Goal: Check status: Check status

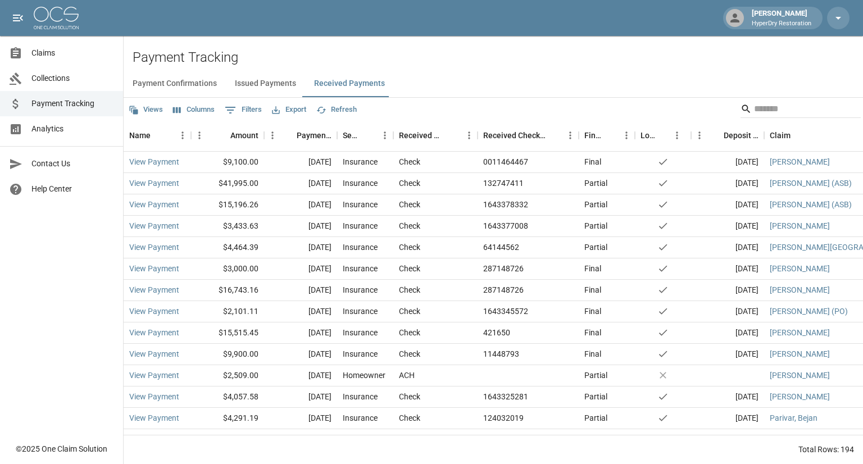
click at [61, 57] on span "Claims" at bounding box center [72, 53] width 83 height 12
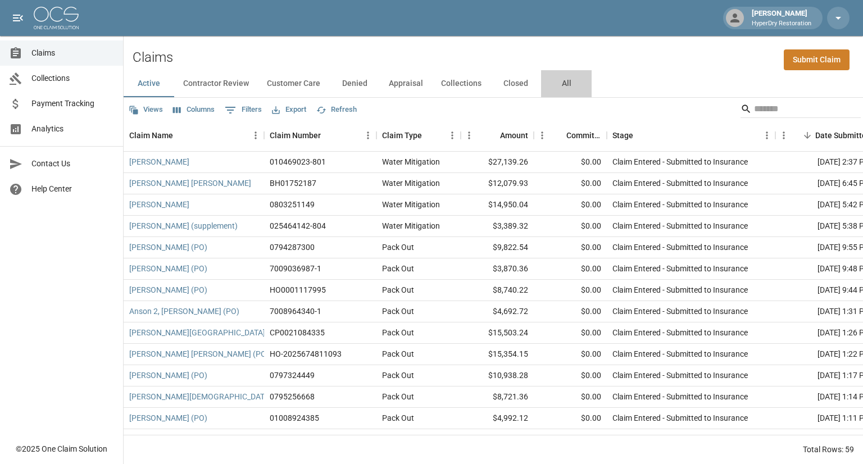
click at [563, 85] on button "All" at bounding box center [566, 83] width 51 height 27
click at [756, 109] on input "Search" at bounding box center [799, 109] width 90 height 18
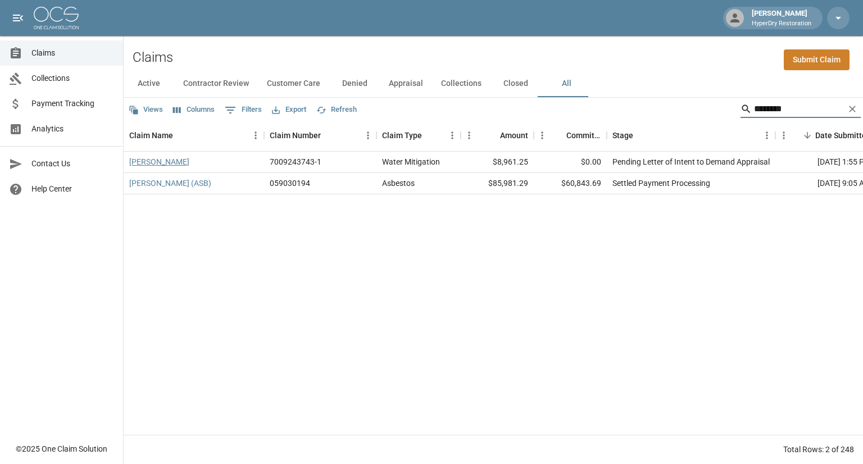
type input "********"
click at [179, 161] on link "[PERSON_NAME]" at bounding box center [159, 161] width 60 height 11
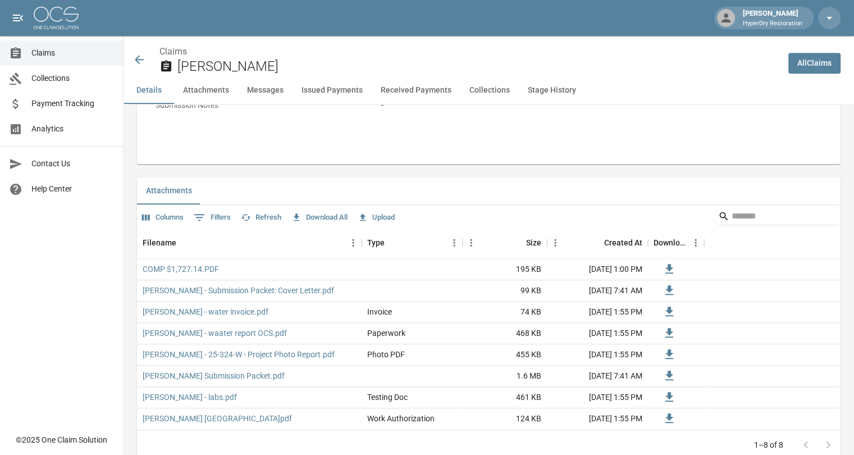
scroll to position [581, 0]
click at [422, 89] on button "Received Payments" at bounding box center [416, 90] width 89 height 27
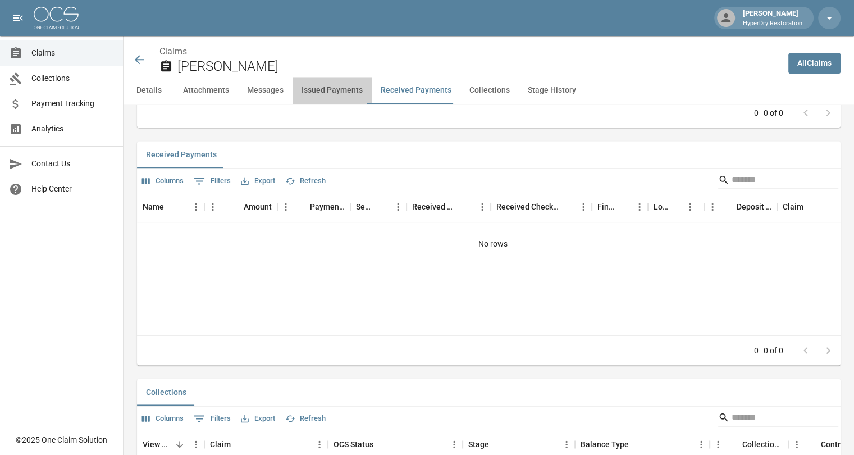
click at [340, 92] on button "Issued Payments" at bounding box center [332, 90] width 79 height 27
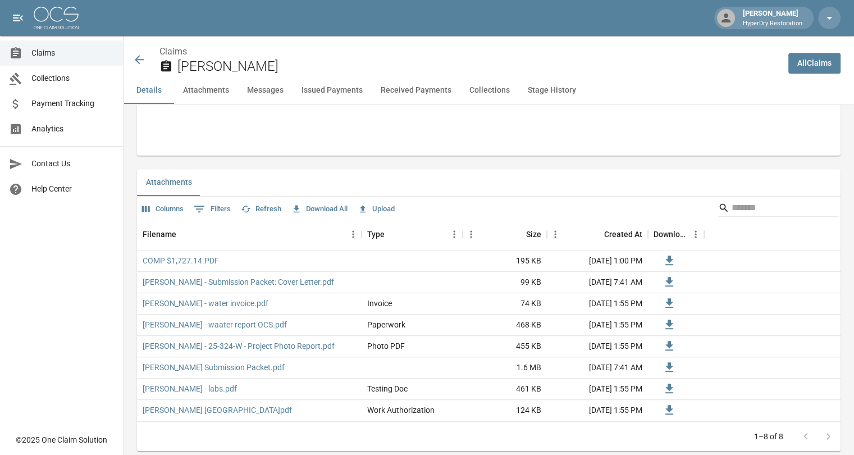
scroll to position [587, 0]
